Goal: Use online tool/utility: Utilize a website feature to perform a specific function

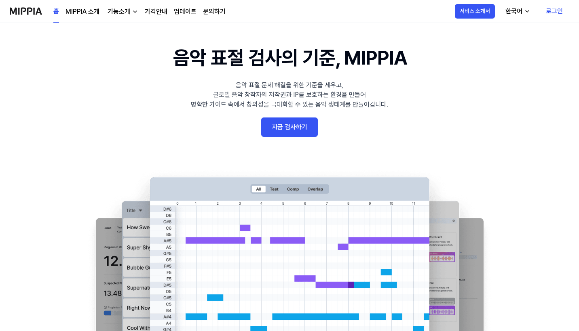
scroll to position [12, 0]
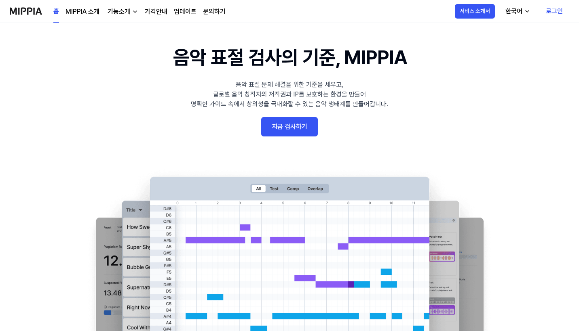
click at [306, 135] on link "지금 검사하기" at bounding box center [289, 126] width 57 height 19
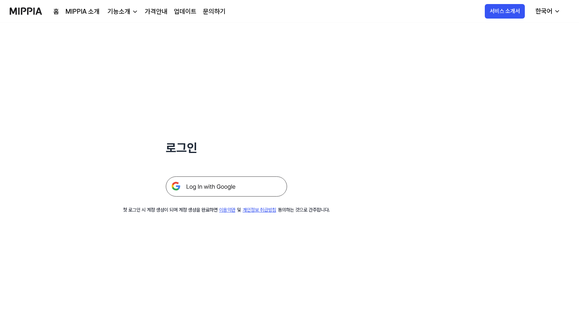
click at [218, 192] on img at bounding box center [226, 187] width 121 height 20
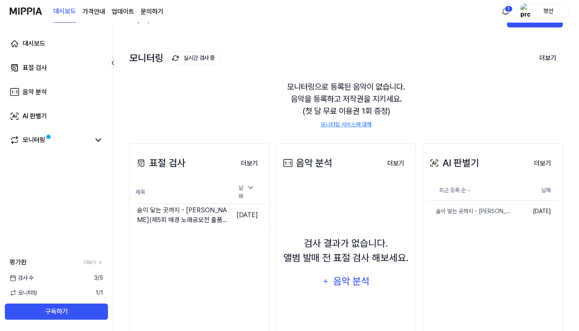
scroll to position [22, 0]
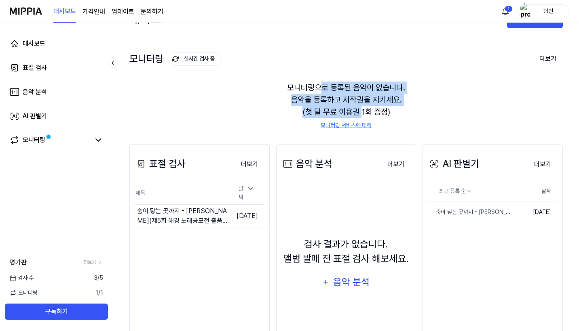
drag, startPoint x: 322, startPoint y: 86, endPoint x: 359, endPoint y: 107, distance: 42.5
click at [362, 107] on div "모니터링으로 등록된 음악이 없습니다. 음악을 등록하고 저작권을 지키세요. (첫 달 무료 이용권 1회 증정) 모니터링 서비스에 대해" at bounding box center [345, 105] width 433 height 67
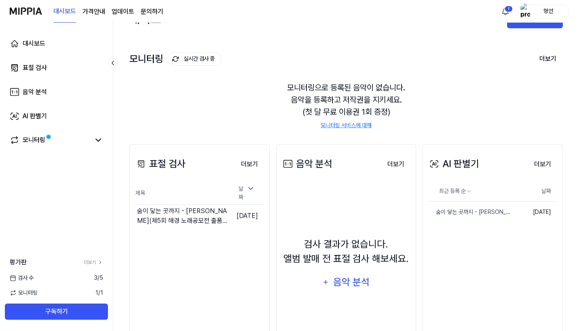
click at [325, 99] on div "모니터링으로 등록된 음악이 없습니다. 음악을 등록하고 저작권을 지키세요. (첫 달 무료 이용권 1회 증정) 모니터링 서비스에 대해" at bounding box center [345, 105] width 433 height 67
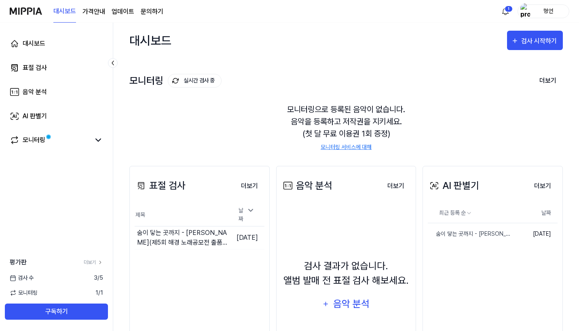
scroll to position [0, 0]
click at [540, 39] on div "검사 시작하기" at bounding box center [540, 41] width 38 height 11
click at [437, 60] on div "모니터링 실시간 검사 중 더보기 모니터링 모니터링으로 등록된 음악이 없습니다. 음악을 등록하고 저작권을 지키세요. (첫 달 무료 이용권 1회 …" at bounding box center [345, 104] width 433 height 92
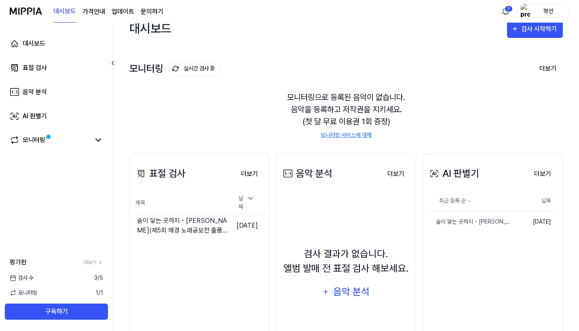
scroll to position [2, 0]
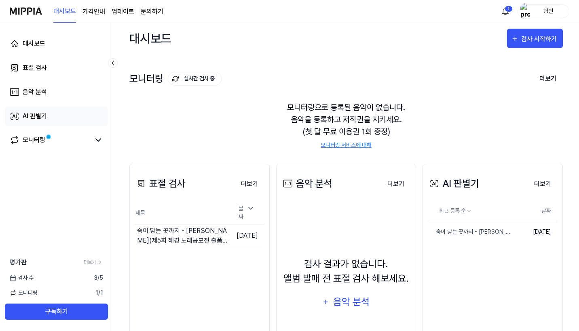
click at [34, 117] on div "AI 판별기" at bounding box center [35, 117] width 24 height 10
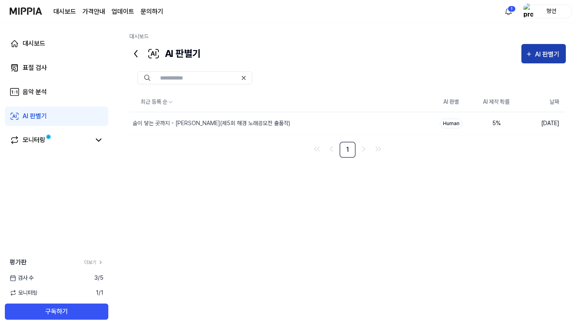
click at [531, 56] on icon "button" at bounding box center [528, 54] width 7 height 10
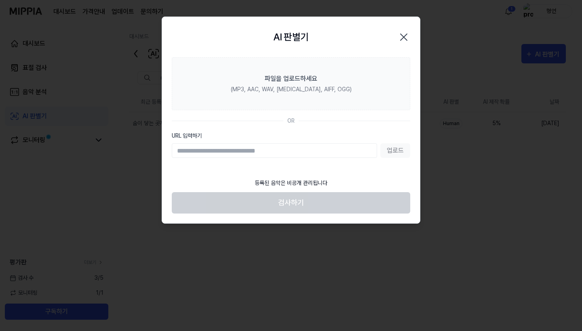
click at [276, 156] on input "URL 입력하기" at bounding box center [274, 150] width 205 height 15
drag, startPoint x: 274, startPoint y: 183, endPoint x: 343, endPoint y: 183, distance: 69.5
click at [343, 183] on footer "등록된 음악은 비공개 관리됩니다 검사하기" at bounding box center [291, 194] width 238 height 40
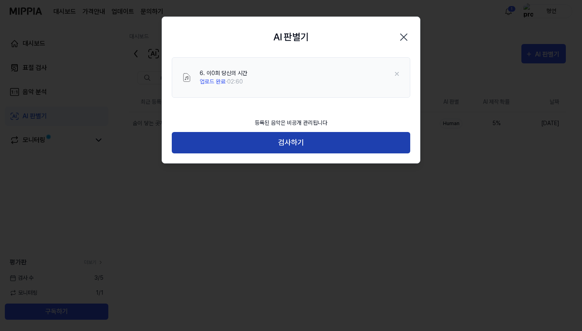
click at [330, 147] on button "검사하기" at bounding box center [291, 142] width 238 height 21
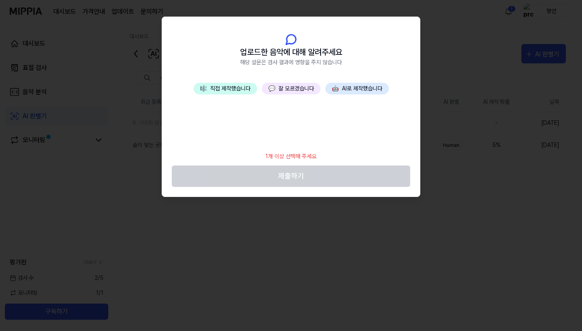
click at [354, 138] on div "🎼 직접 제작했습니다 💬 잘 모르겠습니다 🤖 AI로 제작했습니다" at bounding box center [291, 115] width 258 height 65
click at [298, 95] on div "🎼 직접 제작했습니다 💬 잘 모르겠습니다 🤖 AI로 제작했습니다" at bounding box center [291, 115] width 258 height 65
click at [298, 92] on button "💬 잘 모르겠습니다" at bounding box center [291, 89] width 59 height 12
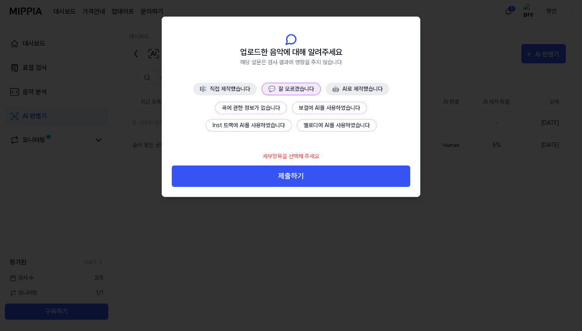
click at [261, 110] on button "곡에 관한 정보가 없습니다" at bounding box center [251, 108] width 72 height 13
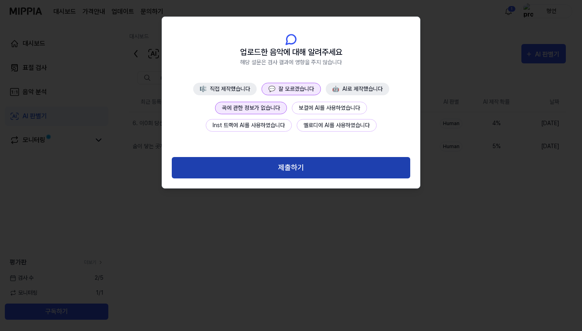
click at [299, 169] on button "제출하기" at bounding box center [291, 167] width 238 height 21
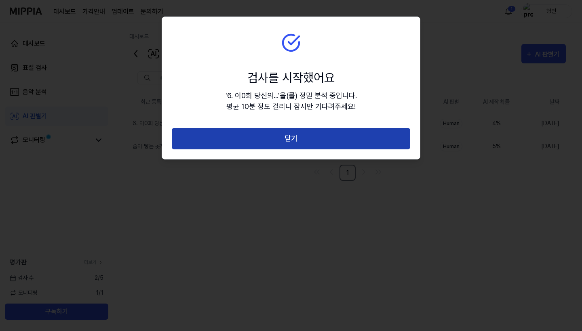
click at [348, 146] on button "닫기" at bounding box center [291, 138] width 238 height 21
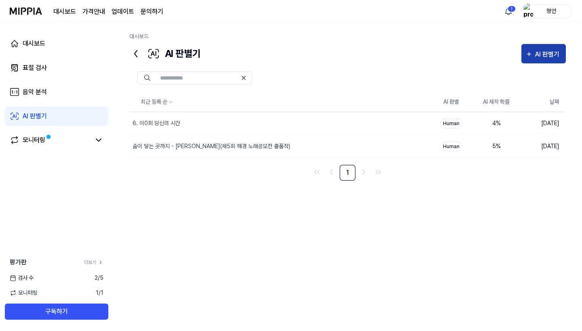
click at [546, 56] on div "AI 판별기" at bounding box center [548, 54] width 27 height 11
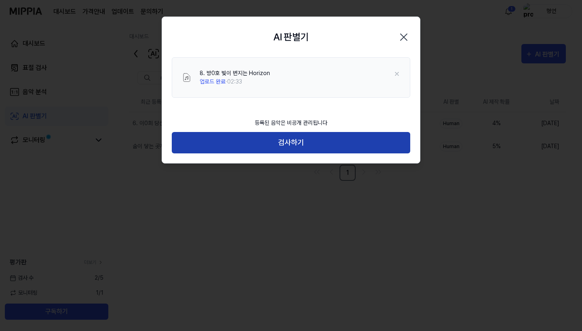
click at [326, 149] on button "검사하기" at bounding box center [291, 142] width 238 height 21
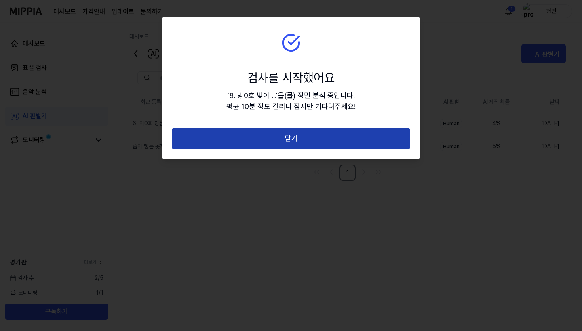
click at [326, 137] on button "닫기" at bounding box center [291, 138] width 238 height 21
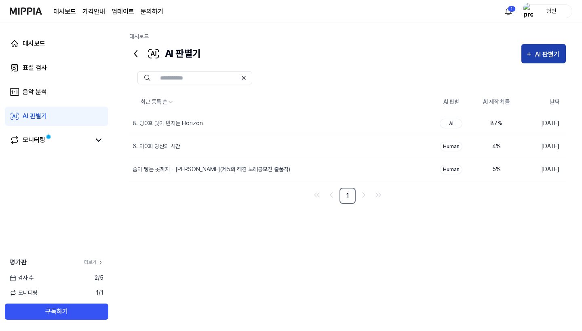
click at [534, 53] on div "AI 판별기" at bounding box center [543, 54] width 36 height 11
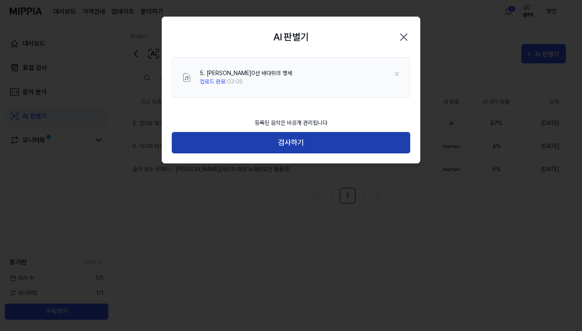
click at [290, 148] on button "검사하기" at bounding box center [291, 142] width 238 height 21
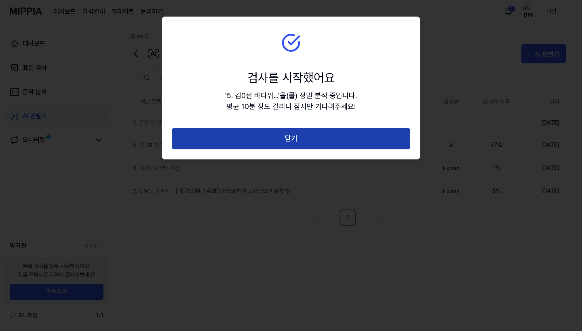
click at [305, 135] on button "닫기" at bounding box center [291, 138] width 238 height 21
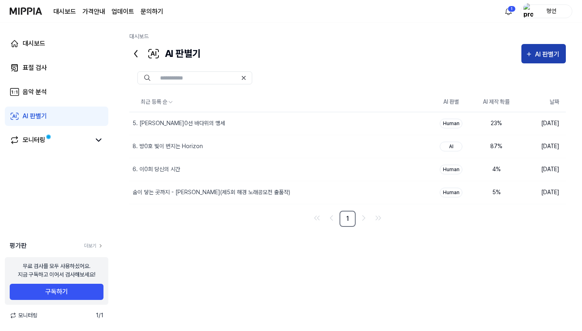
click at [548, 57] on div "AI 판별기" at bounding box center [548, 54] width 27 height 11
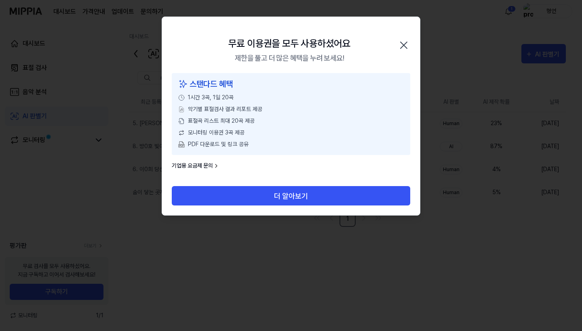
click at [400, 42] on icon "button" at bounding box center [403, 45] width 6 height 6
